Goal: Transaction & Acquisition: Purchase product/service

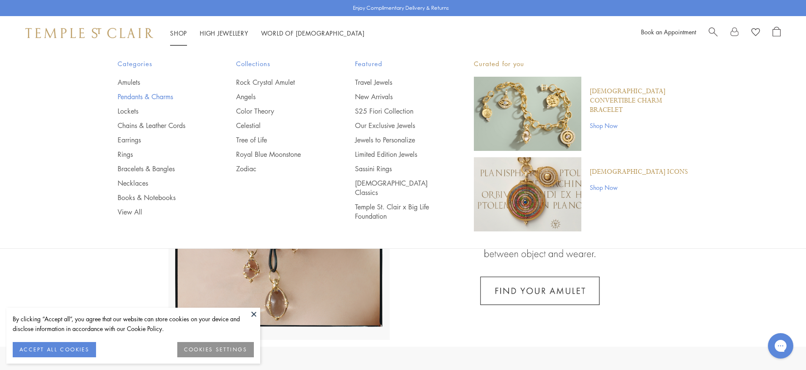
click at [165, 97] on link "Pendants & Charms" at bounding box center [160, 96] width 85 height 9
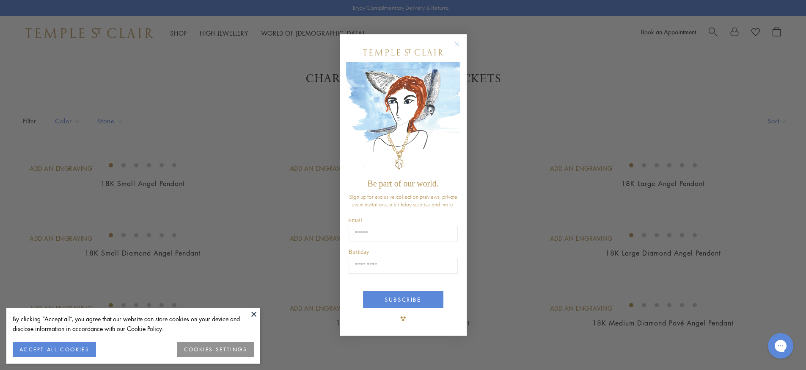
click at [458, 42] on circle "Close dialog" at bounding box center [457, 44] width 10 height 10
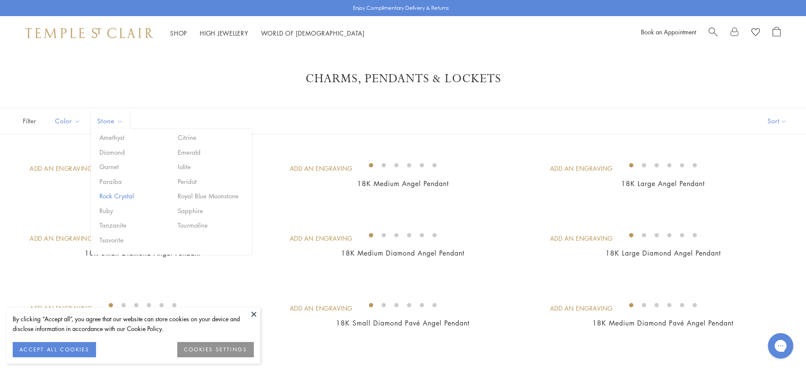
click at [118, 193] on button "Rock Crystal" at bounding box center [133, 196] width 72 height 10
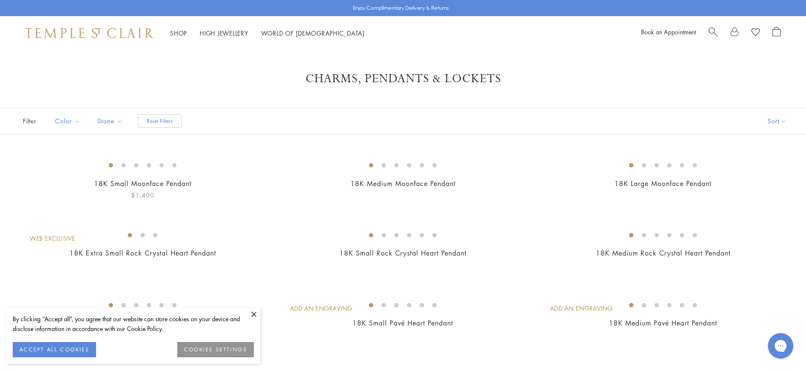
click at [253, 312] on button at bounding box center [254, 313] width 13 height 13
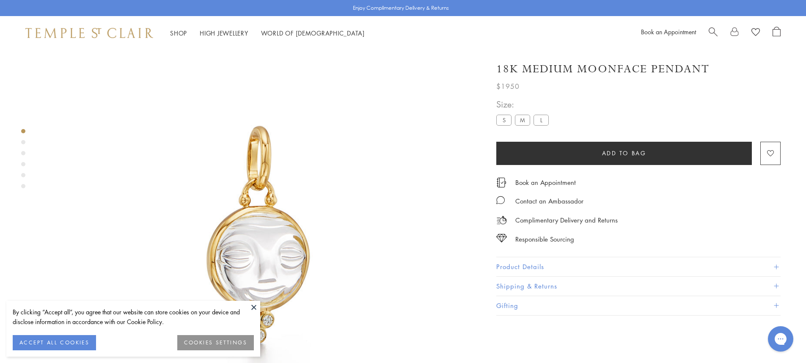
scroll to position [50, 0]
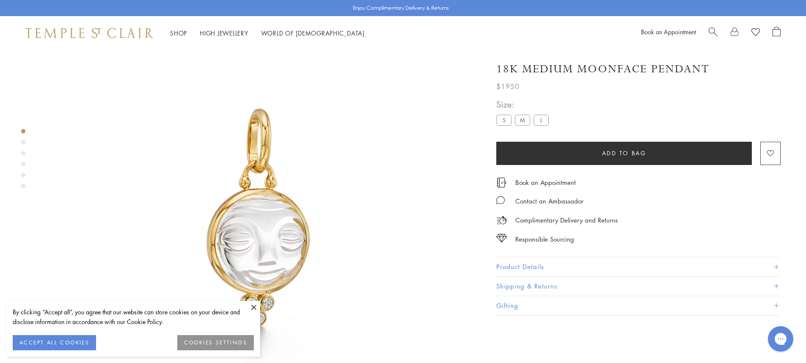
click at [500, 120] on label "S" at bounding box center [503, 120] width 15 height 11
